Goal: Task Accomplishment & Management: Manage account settings

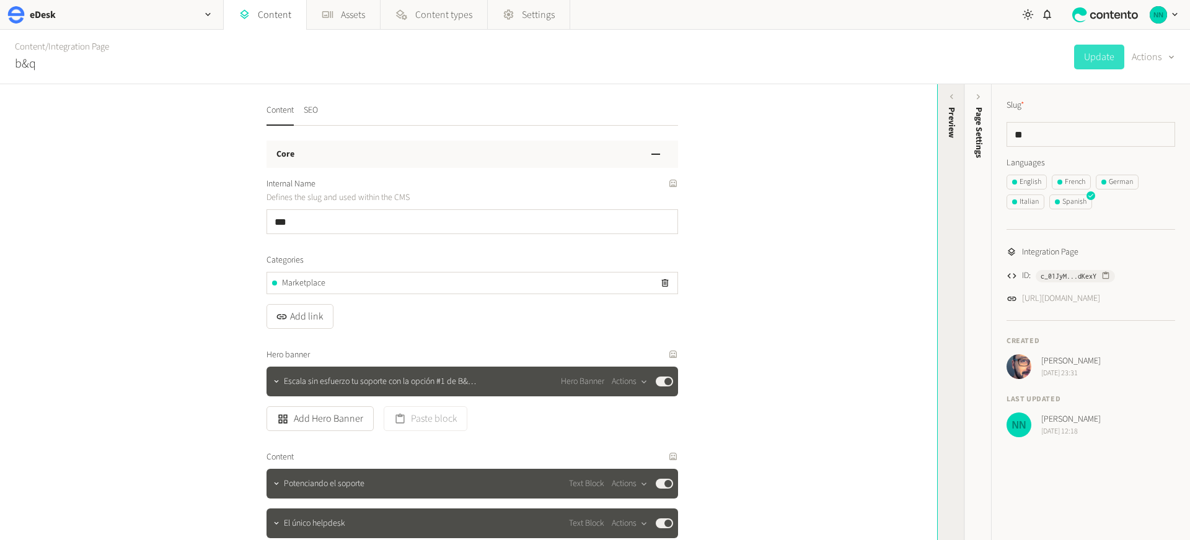
click at [945, 190] on div "Preview" at bounding box center [951, 203] width 27 height 223
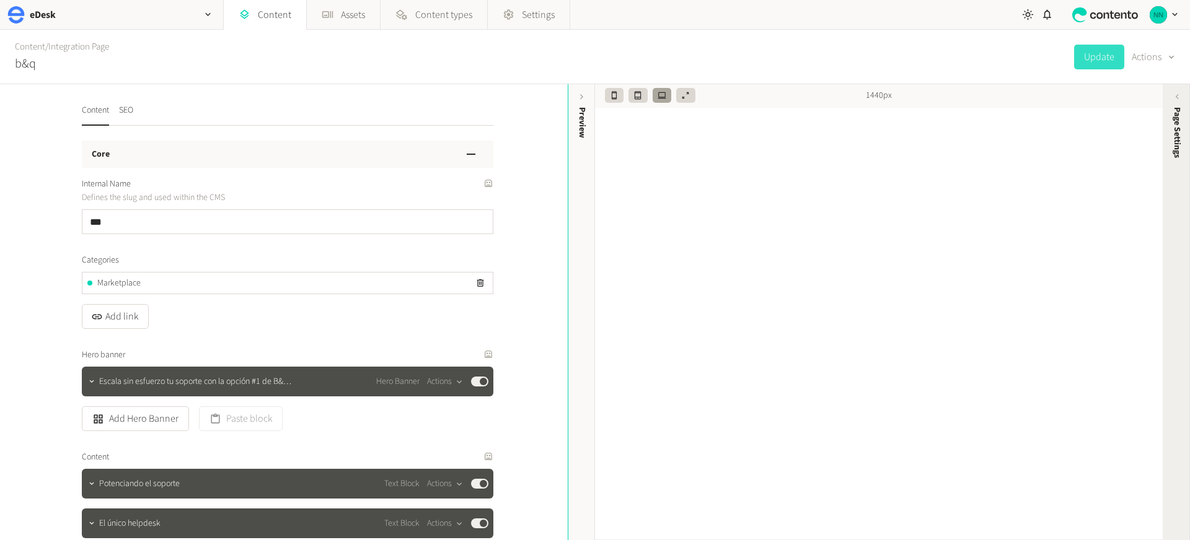
click at [1175, 138] on span "Page Settings" at bounding box center [1176, 132] width 13 height 51
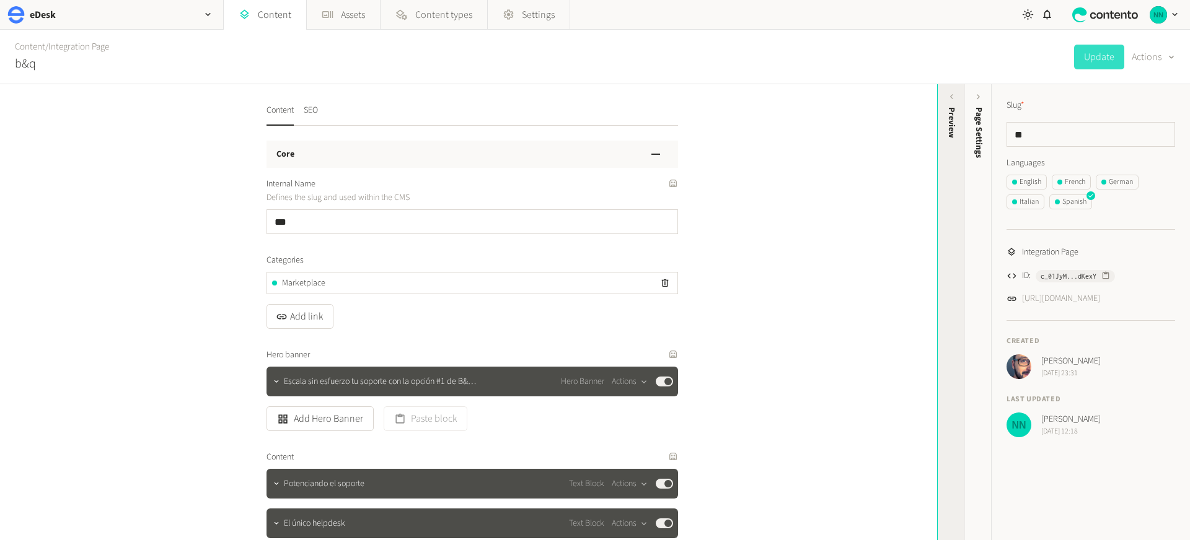
click at [955, 217] on div "Preview" at bounding box center [951, 203] width 27 height 223
